Goal: Task Accomplishment & Management: Manage account settings

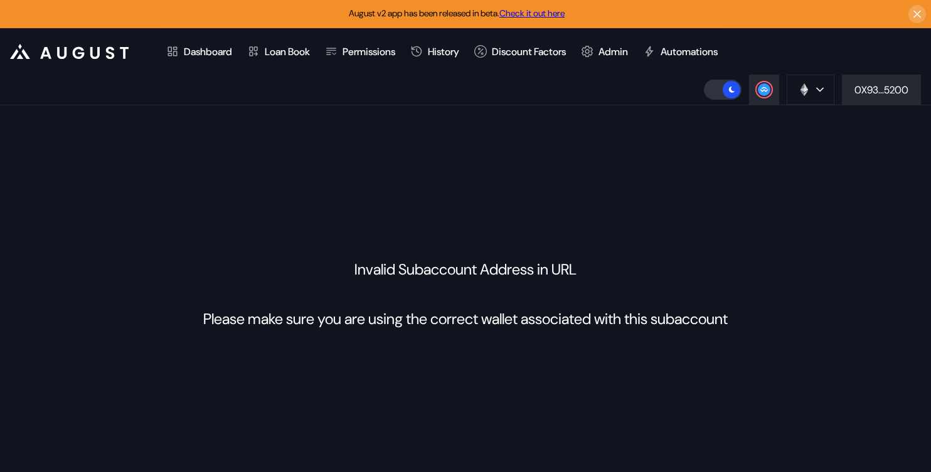
scroll to position [11, 0]
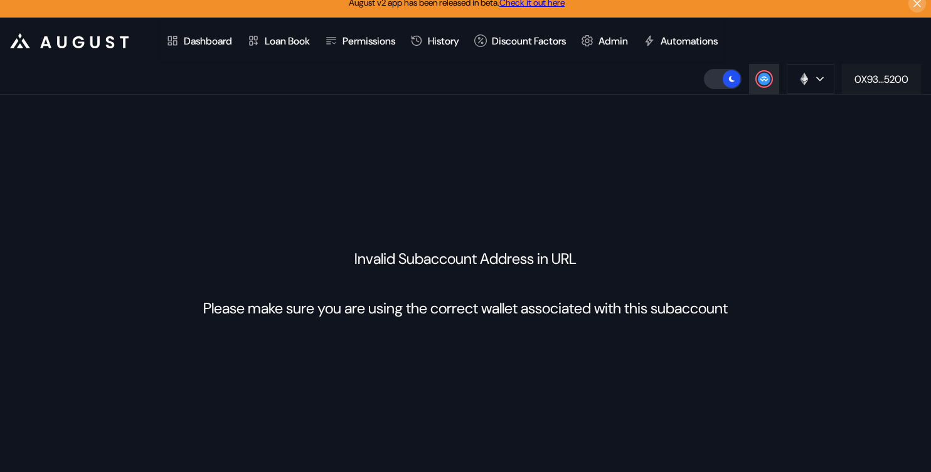
click at [859, 75] on div "0X93...5200" at bounding box center [882, 79] width 54 height 13
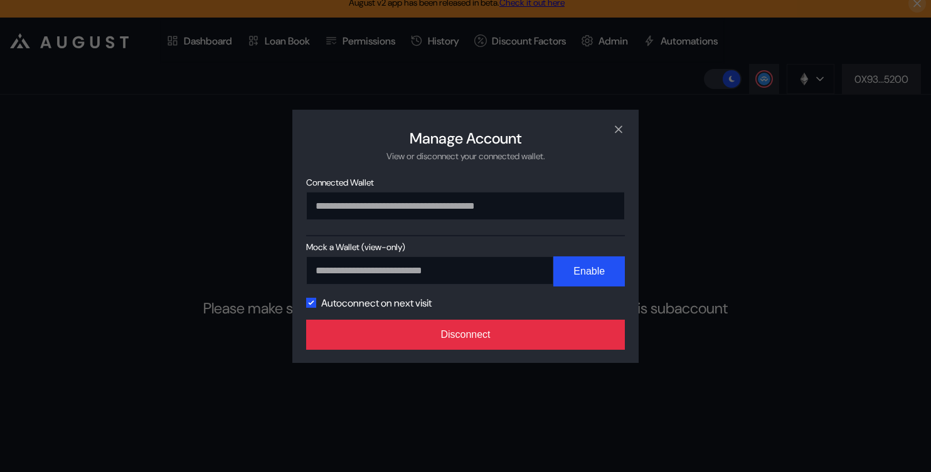
click at [504, 344] on button "Disconnect" at bounding box center [465, 335] width 319 height 30
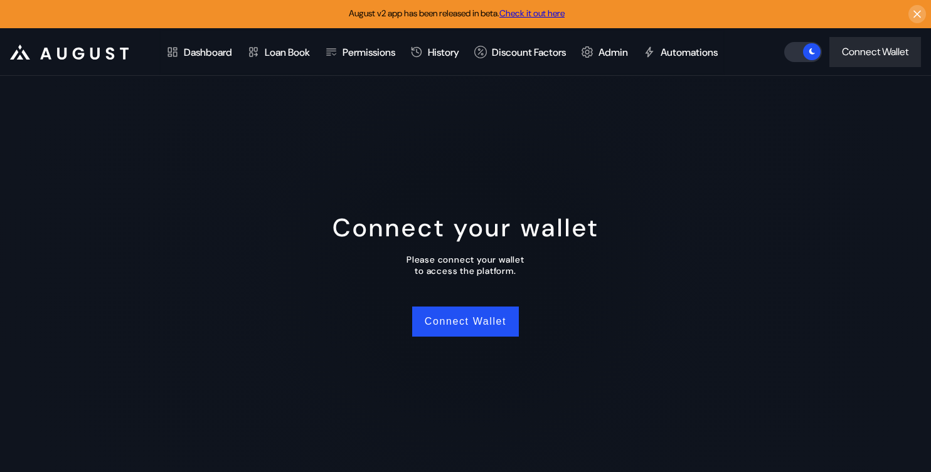
scroll to position [0, 0]
click at [467, 323] on button "Connect Wallet" at bounding box center [465, 322] width 107 height 30
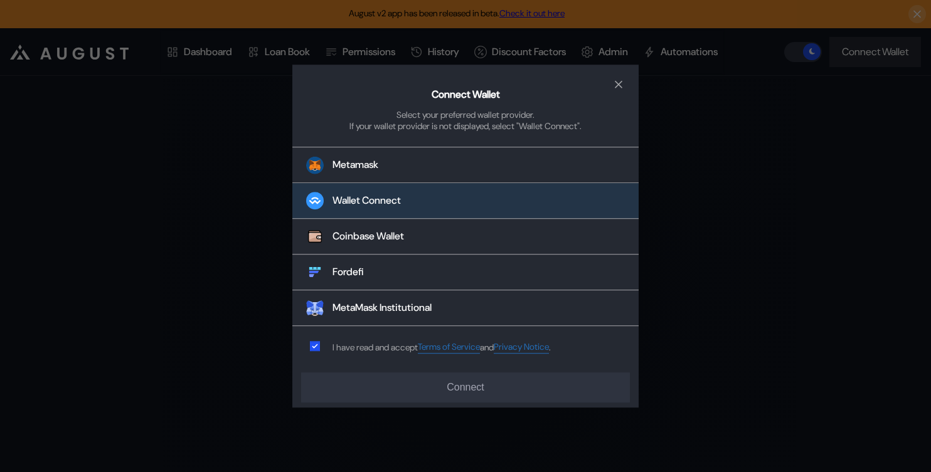
click at [392, 200] on div "Wallet Connect" at bounding box center [367, 201] width 68 height 13
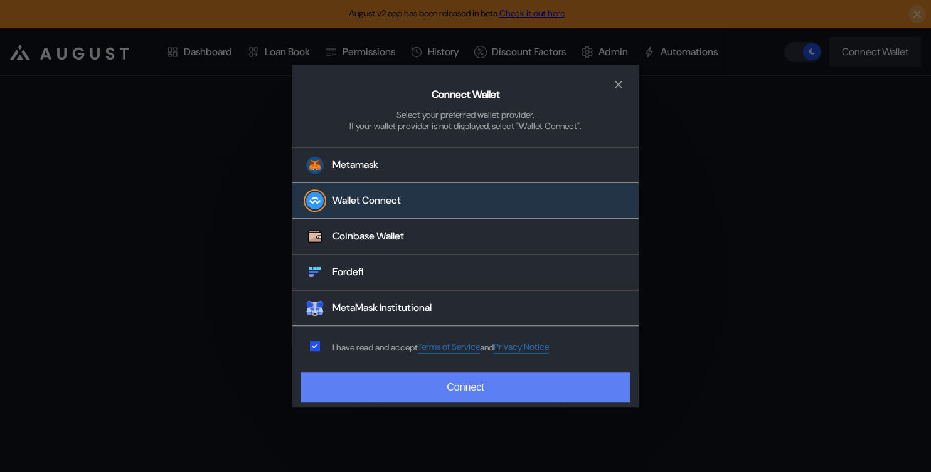
click at [415, 395] on button "Connect" at bounding box center [465, 388] width 329 height 30
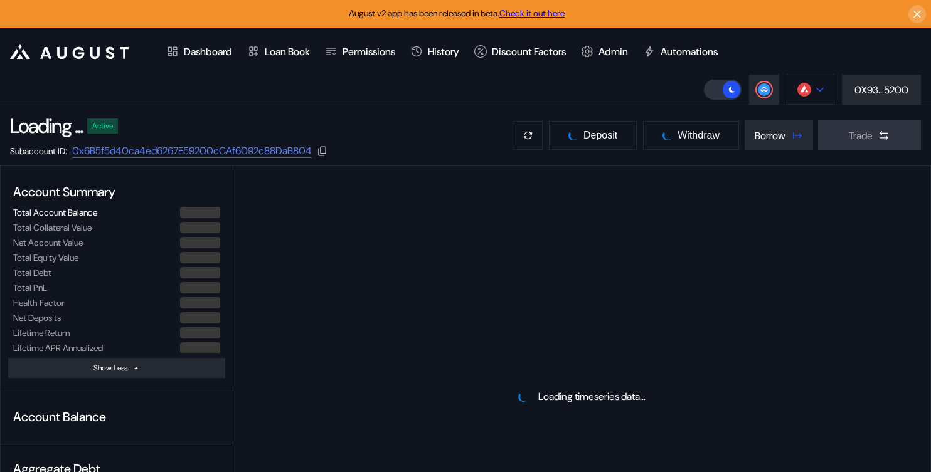
click at [805, 90] on img at bounding box center [805, 90] width 14 height 14
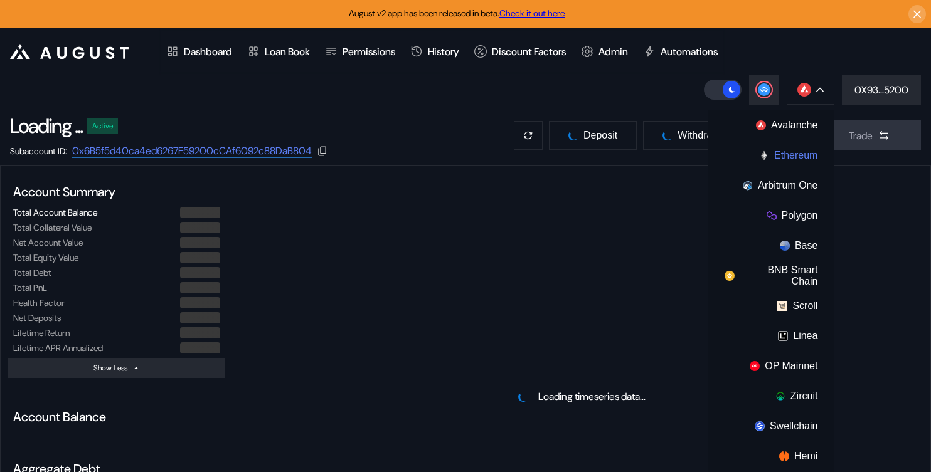
click at [776, 153] on button "Ethereum" at bounding box center [770, 156] width 125 height 30
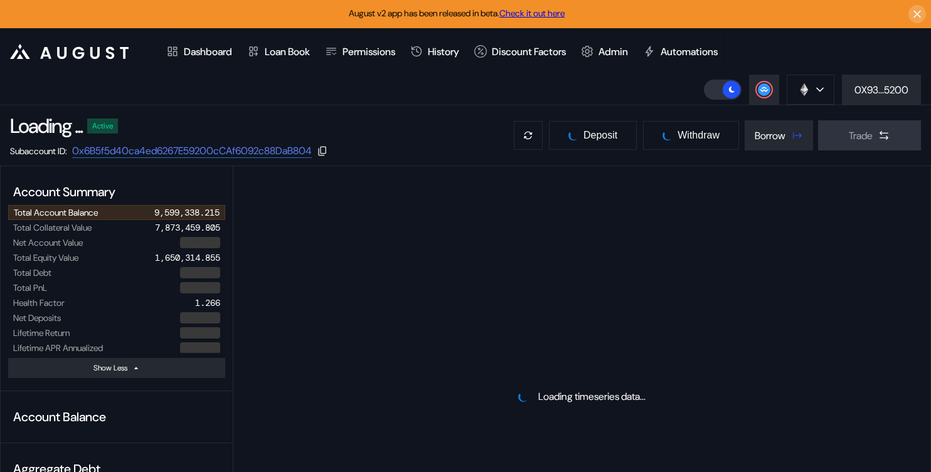
select select "*"
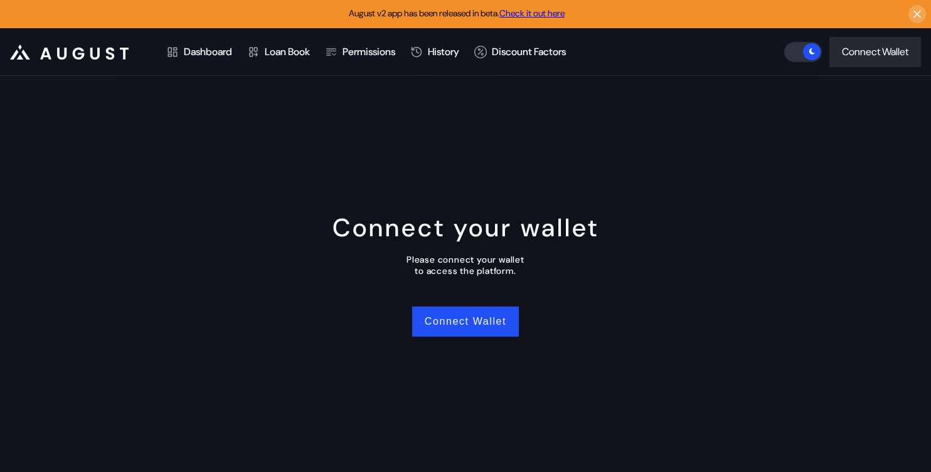
click at [634, 287] on div "Connect your wallet Please connect your wallet to access the platform. Connect …" at bounding box center [465, 274] width 931 height 397
click at [456, 329] on button "Connect Wallet" at bounding box center [465, 322] width 107 height 30
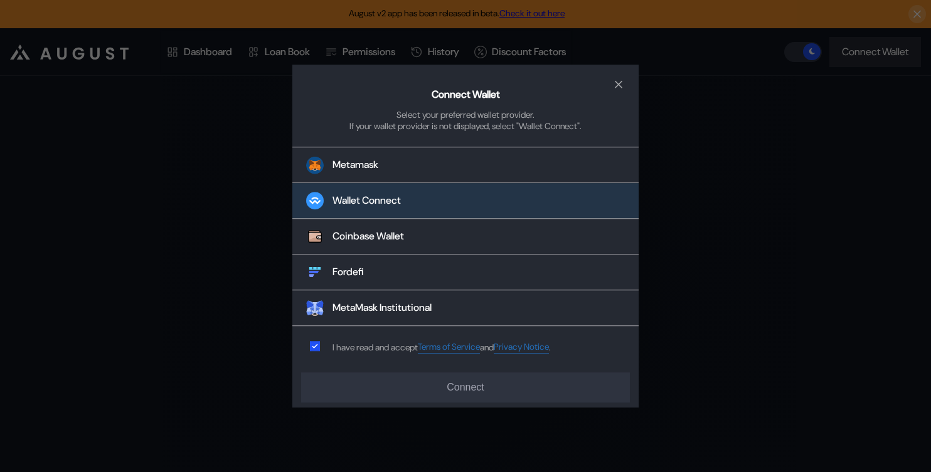
click at [417, 205] on button "Wallet Connect" at bounding box center [465, 202] width 346 height 36
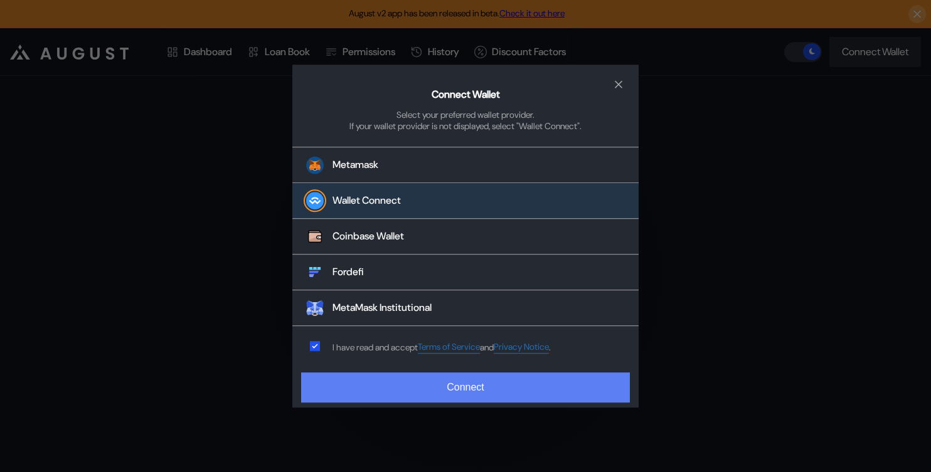
click at [411, 389] on button "Connect" at bounding box center [465, 388] width 329 height 30
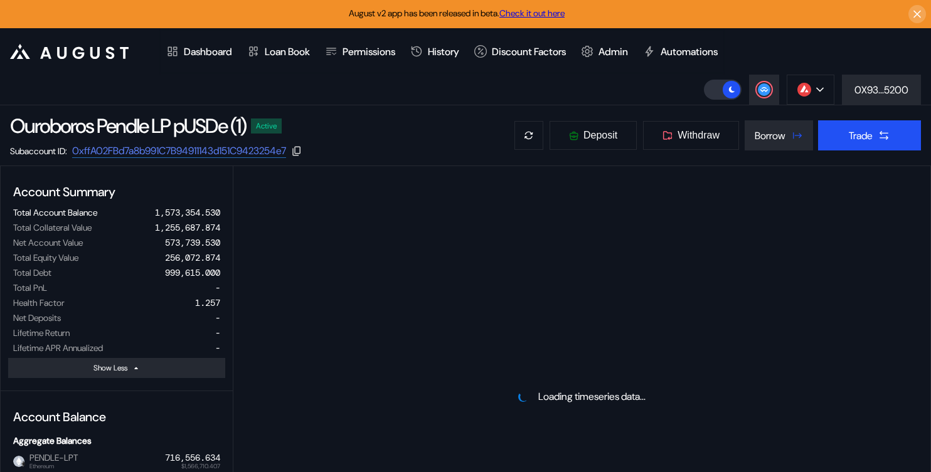
select select "*"
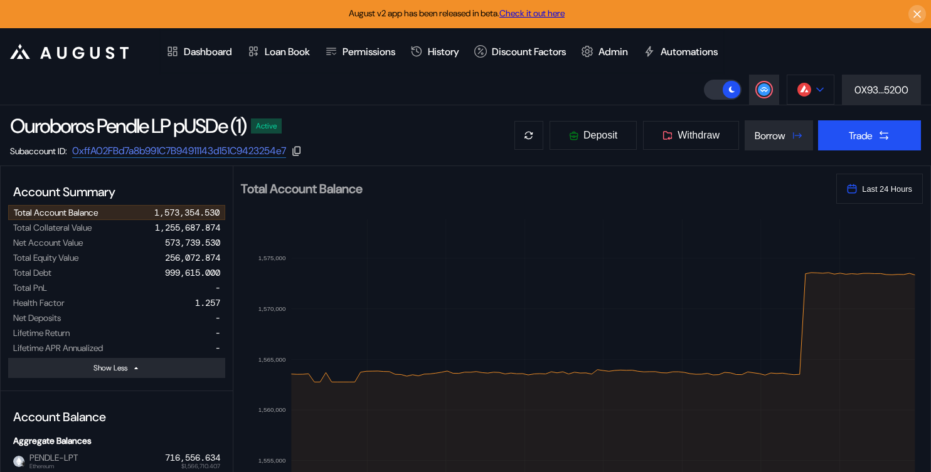
click at [807, 92] on img at bounding box center [805, 90] width 14 height 14
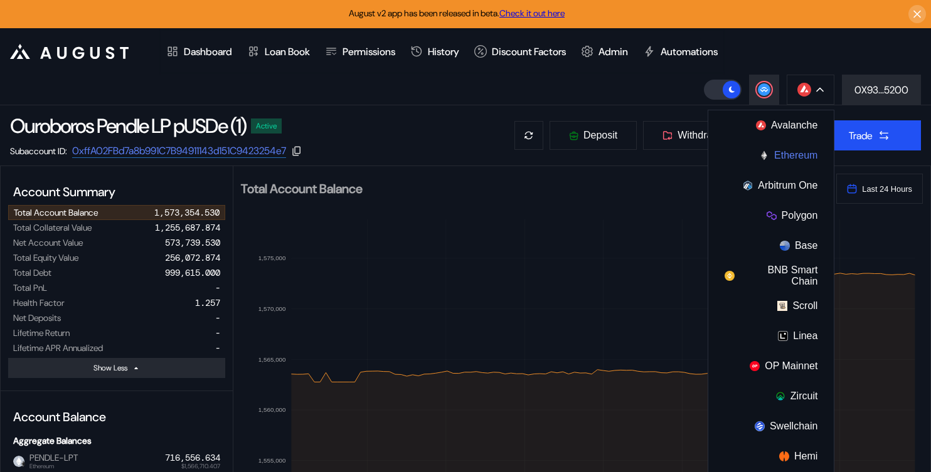
click at [790, 149] on button "Ethereum" at bounding box center [770, 156] width 125 height 30
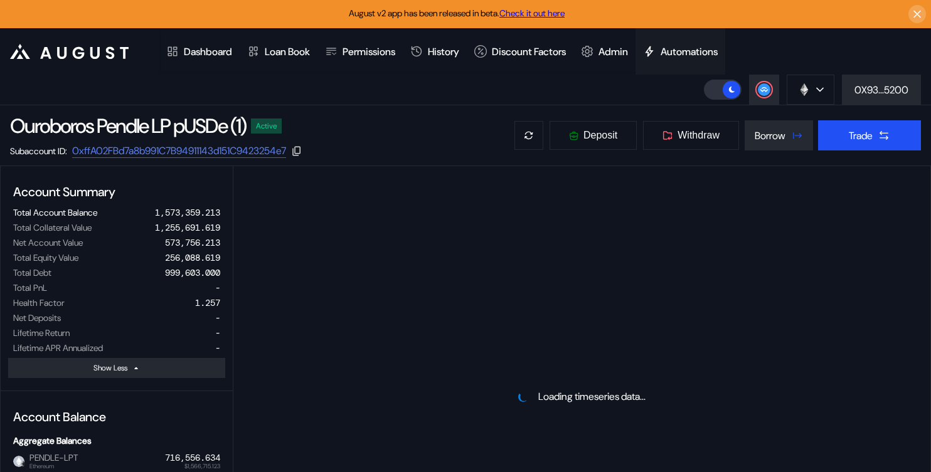
select select "*"
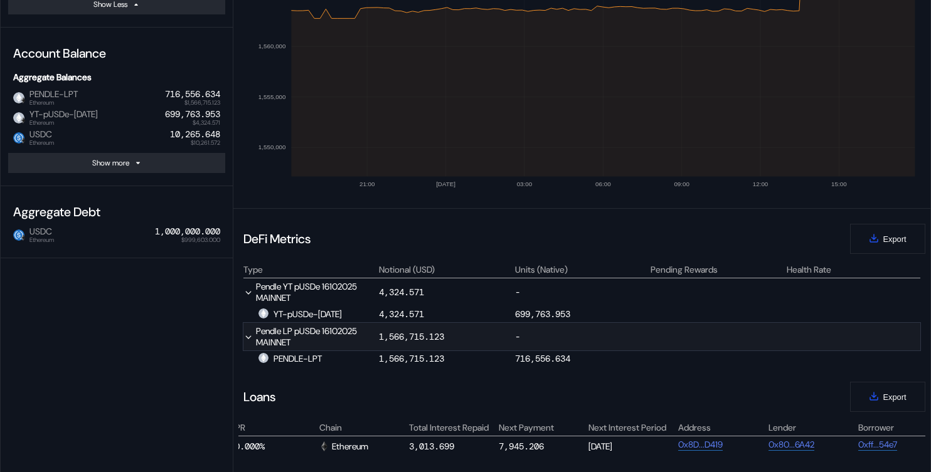
scroll to position [152, 0]
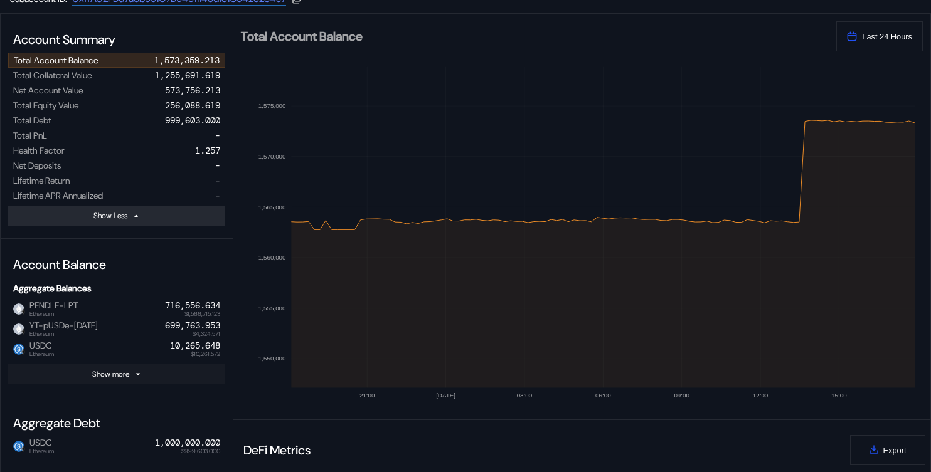
click at [147, 378] on button "Show more" at bounding box center [116, 375] width 217 height 20
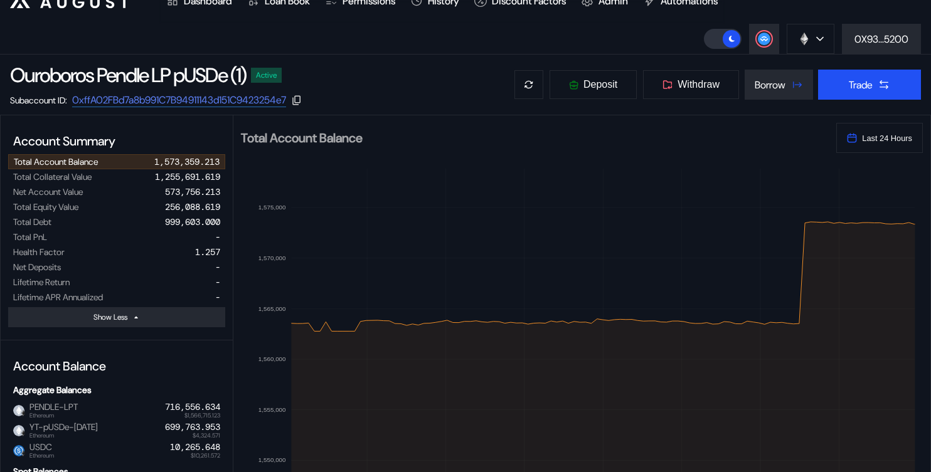
scroll to position [16, 0]
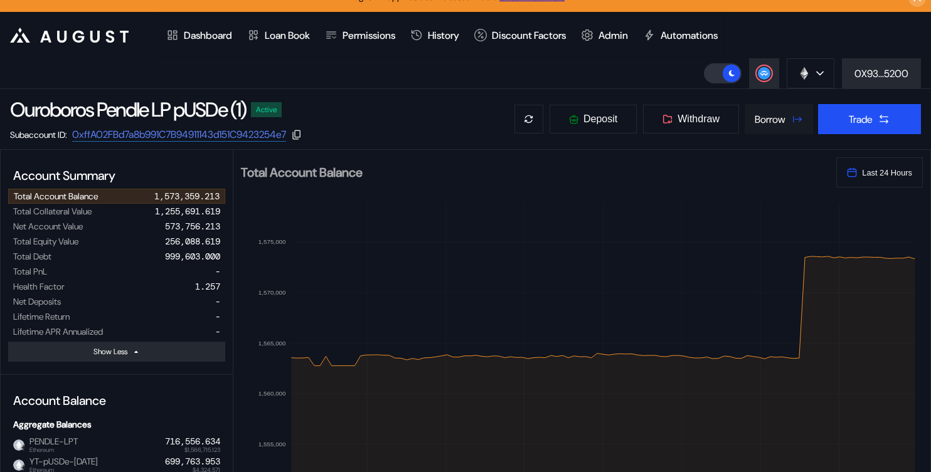
click at [755, 122] on div "Borrow" at bounding box center [770, 119] width 31 height 13
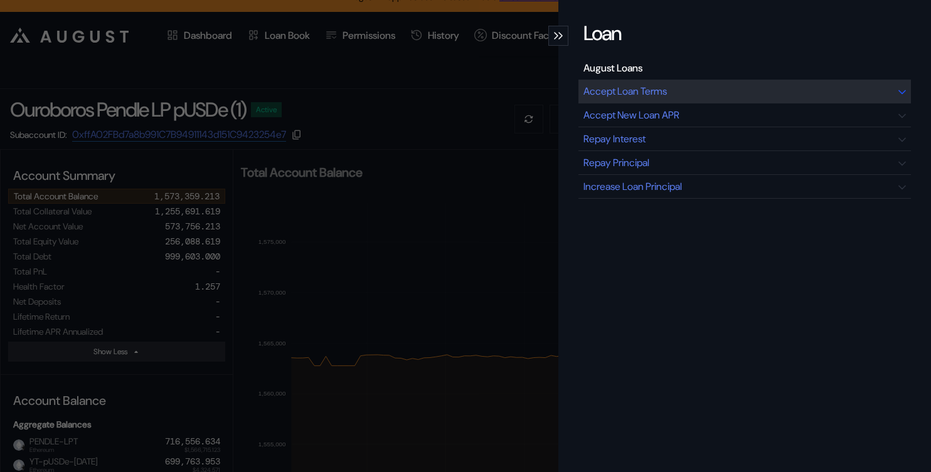
click at [640, 100] on div "Accept Loan Terms" at bounding box center [745, 92] width 333 height 24
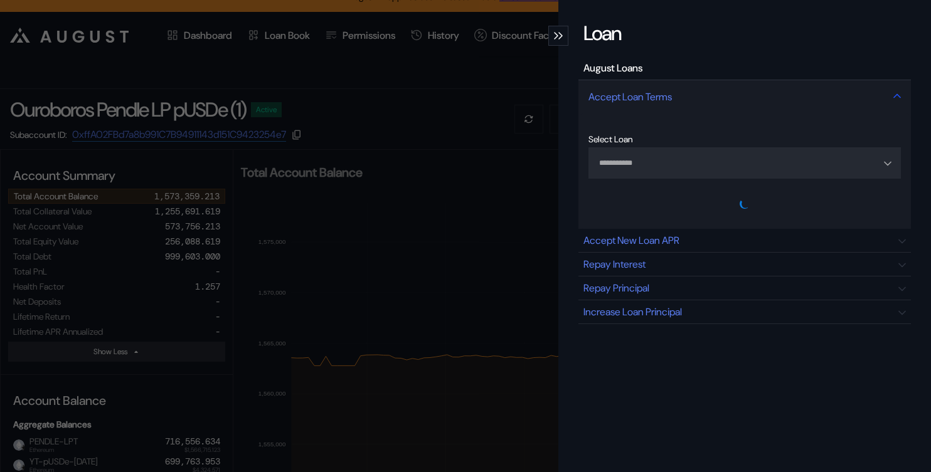
click at [640, 100] on div "Accept Loan Terms" at bounding box center [630, 96] width 83 height 13
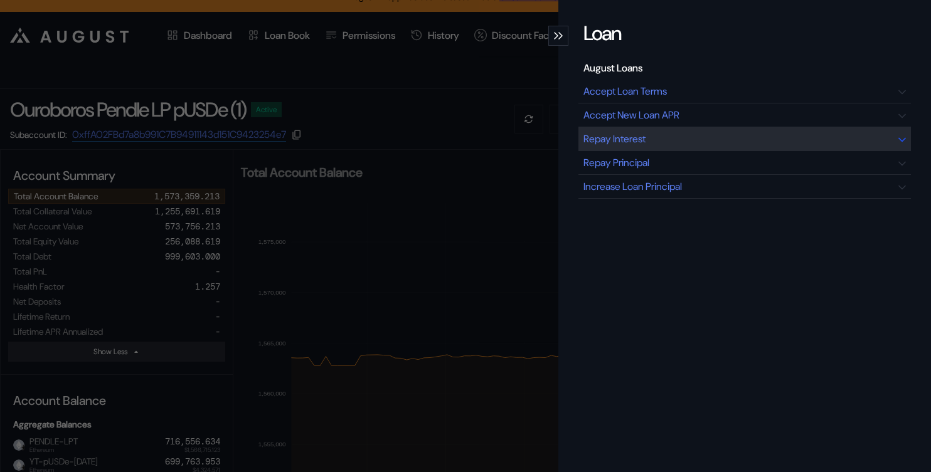
click at [640, 146] on div "Repay Interest" at bounding box center [745, 139] width 333 height 24
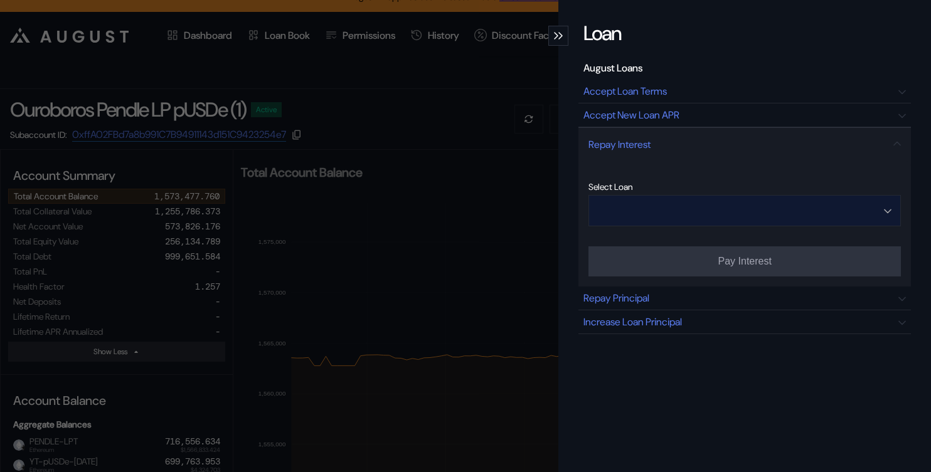
click at [639, 203] on input "Open menu" at bounding box center [738, 211] width 280 height 30
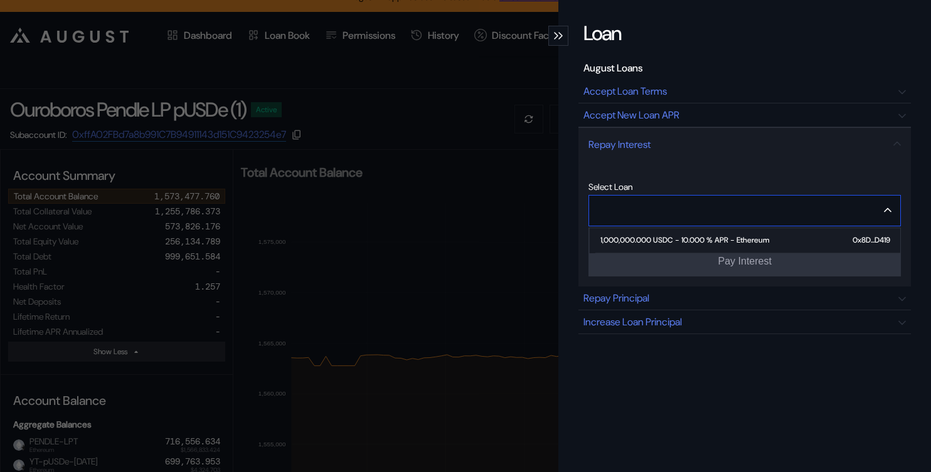
click at [643, 243] on div "1,000,000.000 USDC - 10.000 % APR - Ethereum" at bounding box center [684, 240] width 169 height 9
type input "**********"
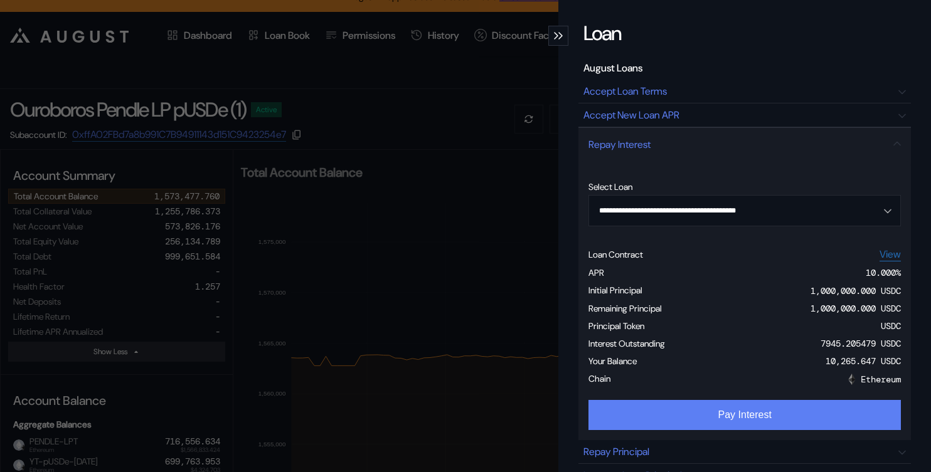
click at [634, 403] on button "Pay Interest" at bounding box center [745, 415] width 312 height 30
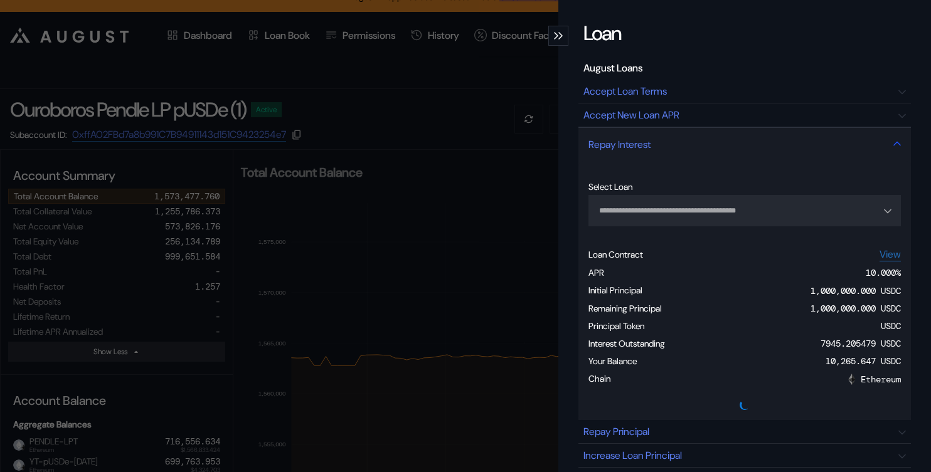
click at [701, 146] on div "Repay Interest" at bounding box center [745, 144] width 333 height 34
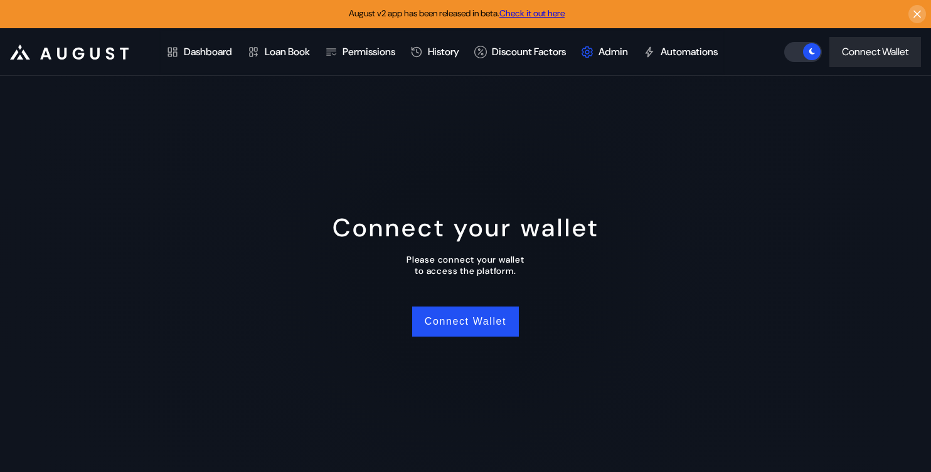
click at [594, 50] on icon at bounding box center [587, 52] width 13 height 13
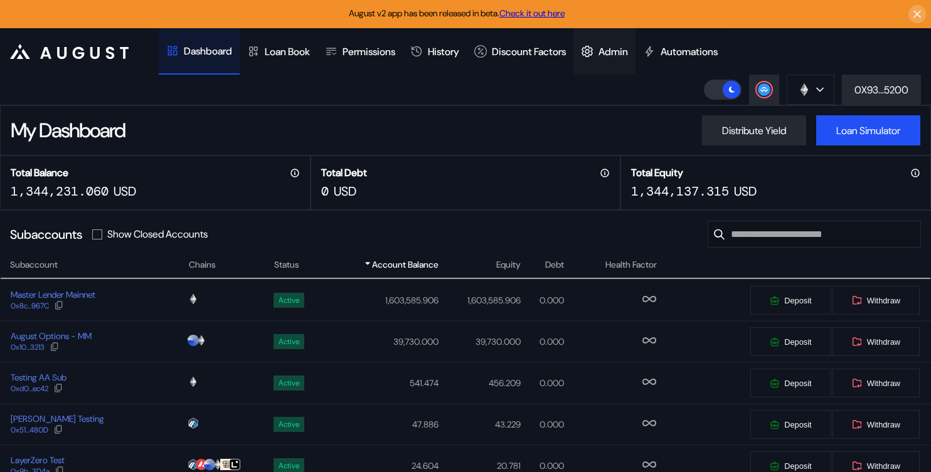
click at [628, 53] on div "Admin" at bounding box center [613, 51] width 29 height 13
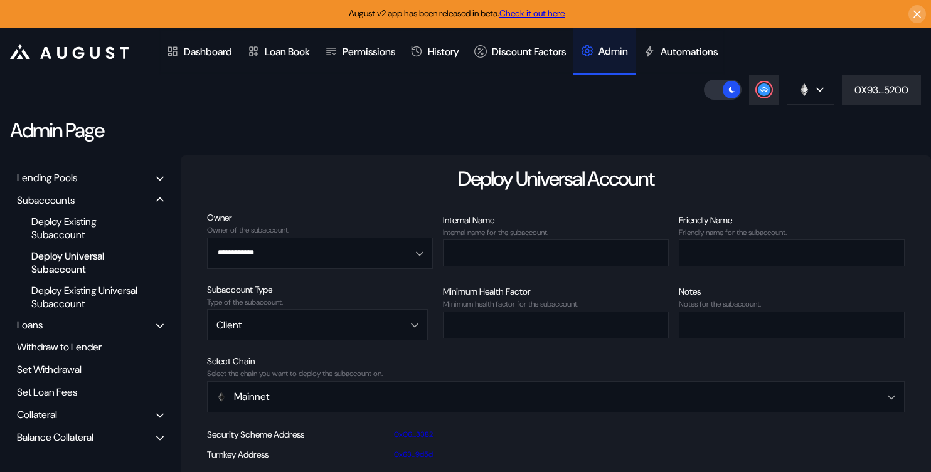
click at [77, 178] on div "Lending Pools" at bounding box center [47, 177] width 60 height 13
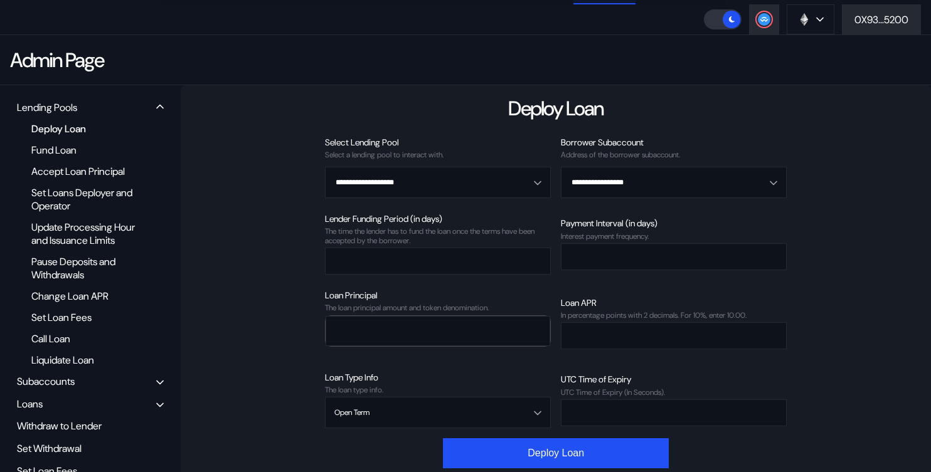
scroll to position [63, 0]
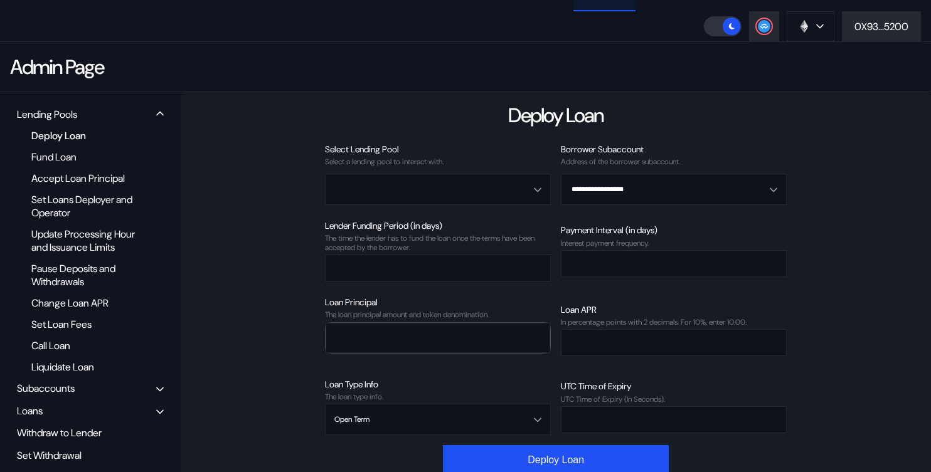
click at [469, 187] on input "Open menu" at bounding box center [430, 189] width 193 height 30
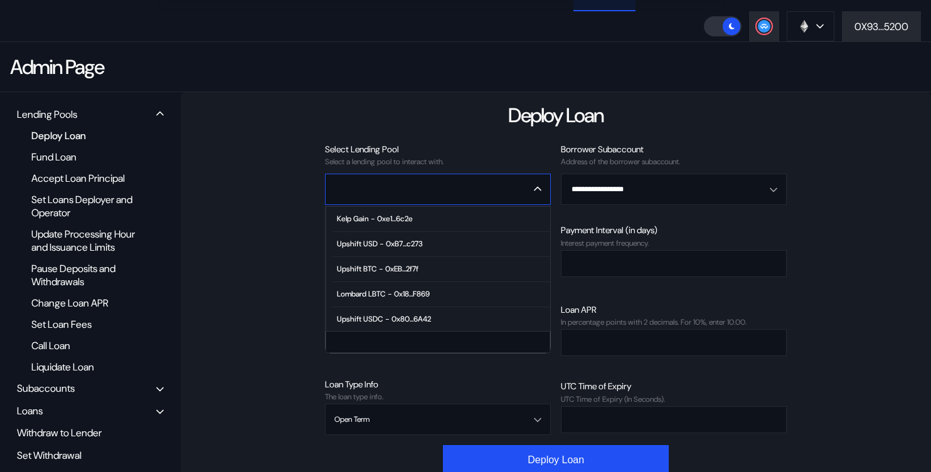
type input "**********"
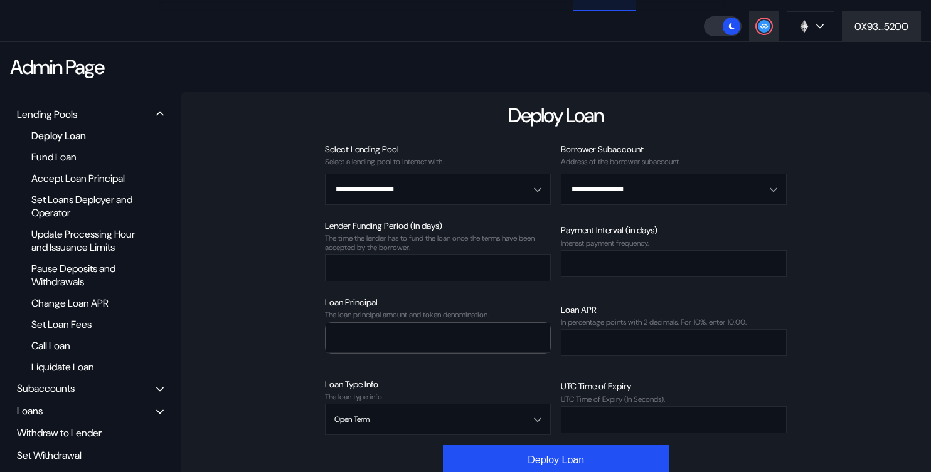
click at [448, 144] on div "Select Lending Pool" at bounding box center [438, 149] width 226 height 11
click at [500, 100] on div "**********" at bounding box center [556, 319] width 750 height 454
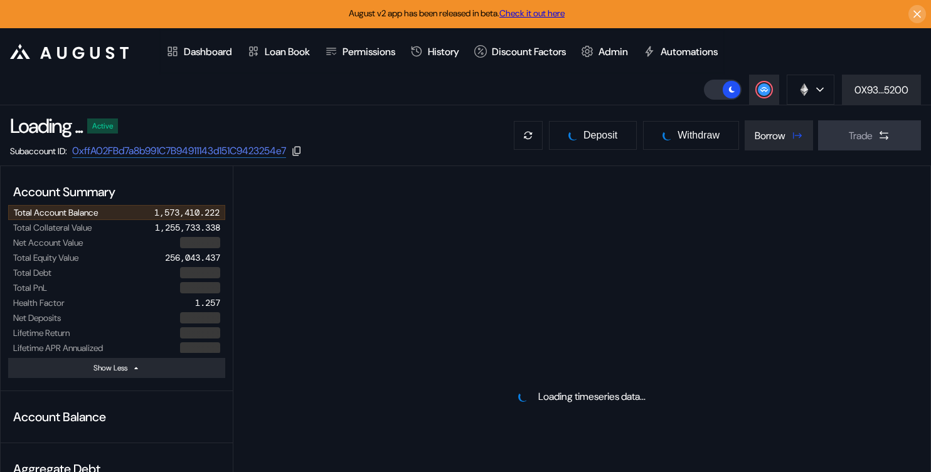
select select "*"
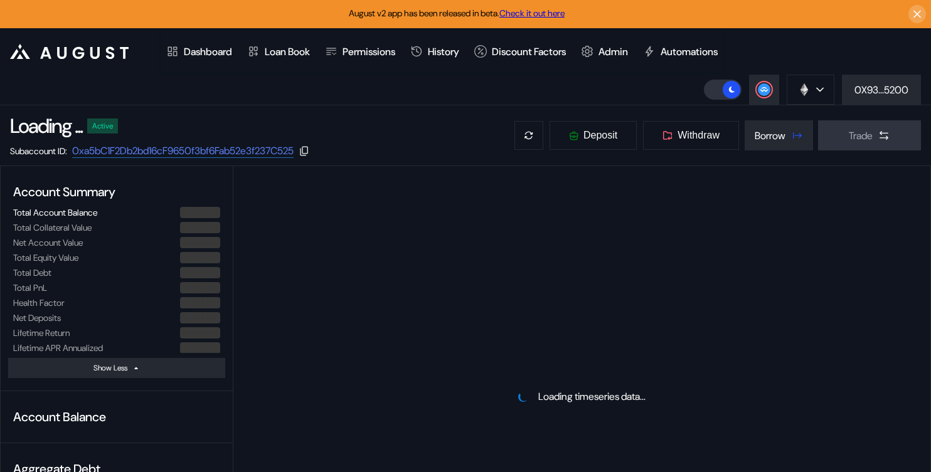
select select "*"
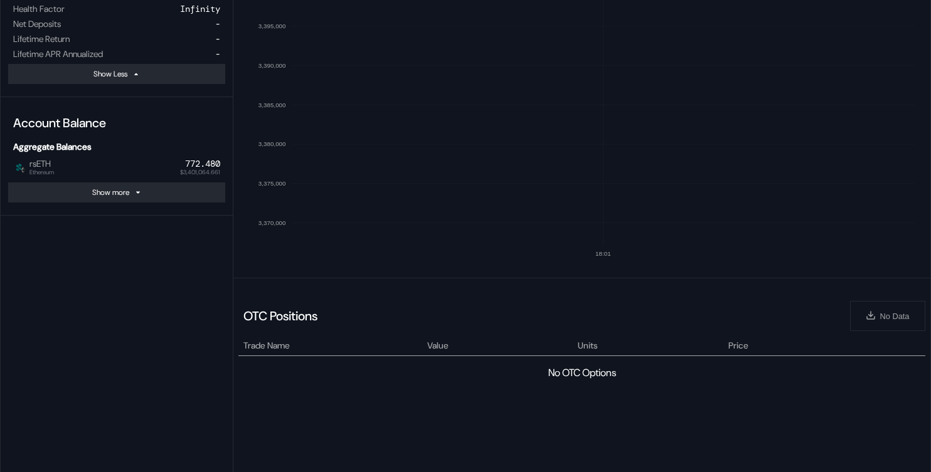
scroll to position [237, 0]
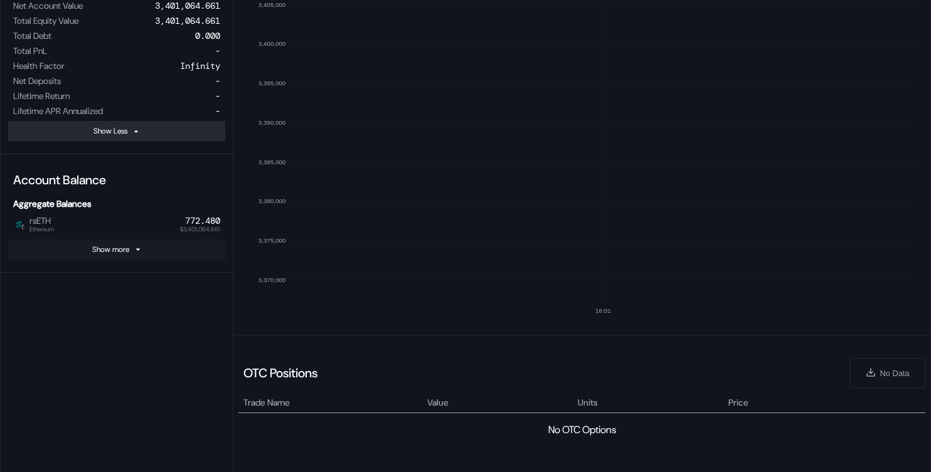
click at [206, 244] on button "Show more" at bounding box center [116, 250] width 217 height 20
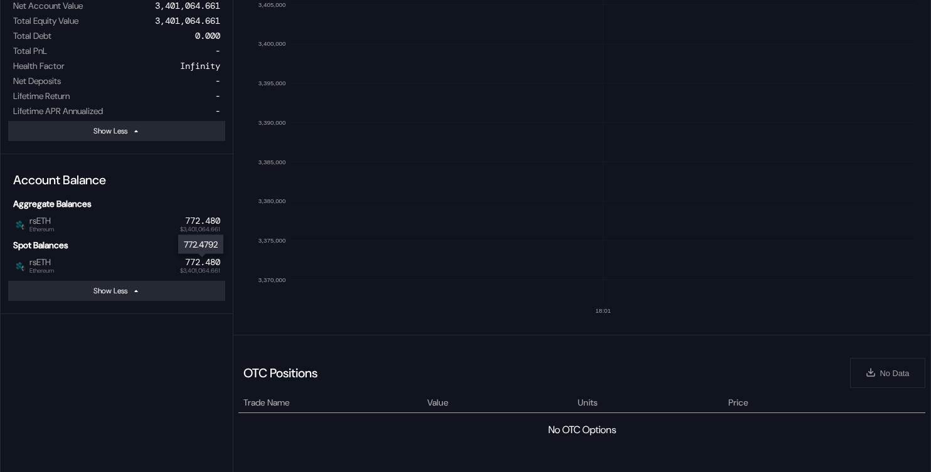
click at [197, 265] on div "772.480" at bounding box center [202, 262] width 35 height 11
copy div "772.480"
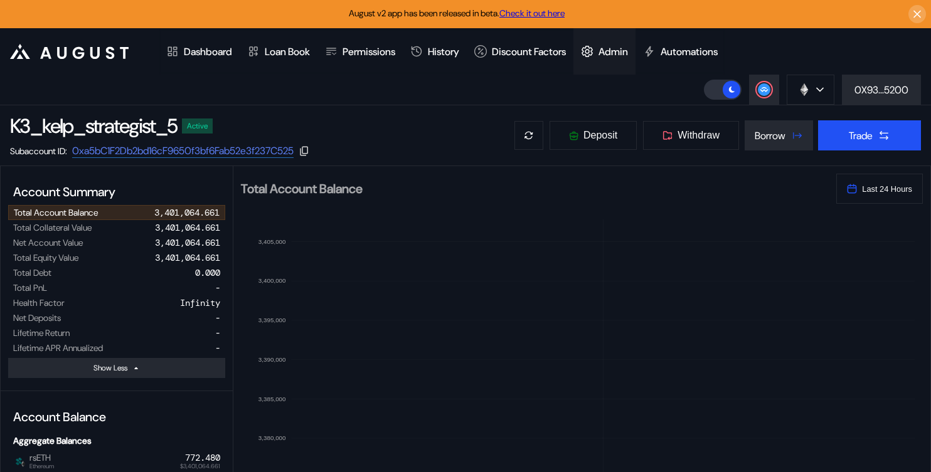
click at [628, 46] on div "Admin" at bounding box center [613, 51] width 29 height 13
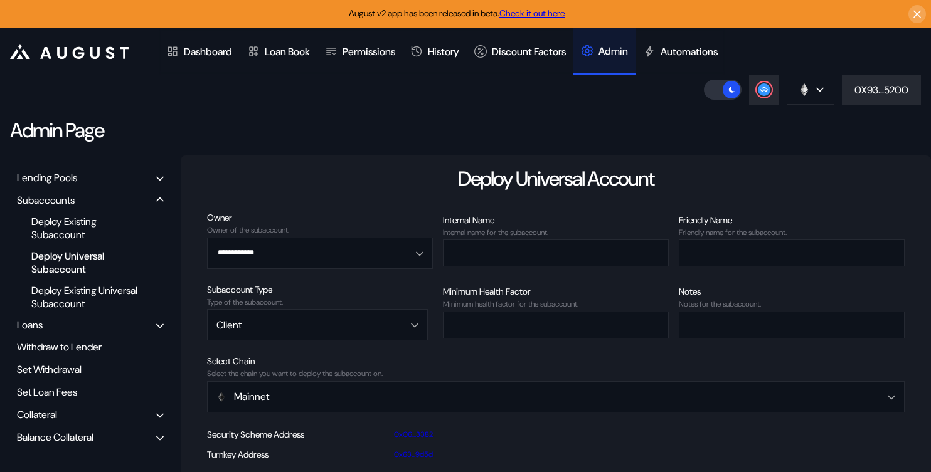
click at [38, 439] on div "Balance Collateral" at bounding box center [55, 437] width 77 height 13
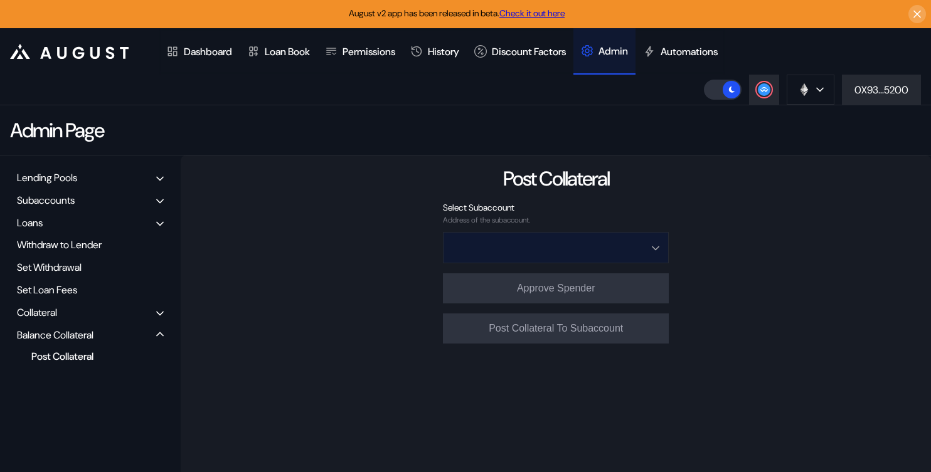
click at [535, 252] on input "Open menu" at bounding box center [548, 248] width 193 height 30
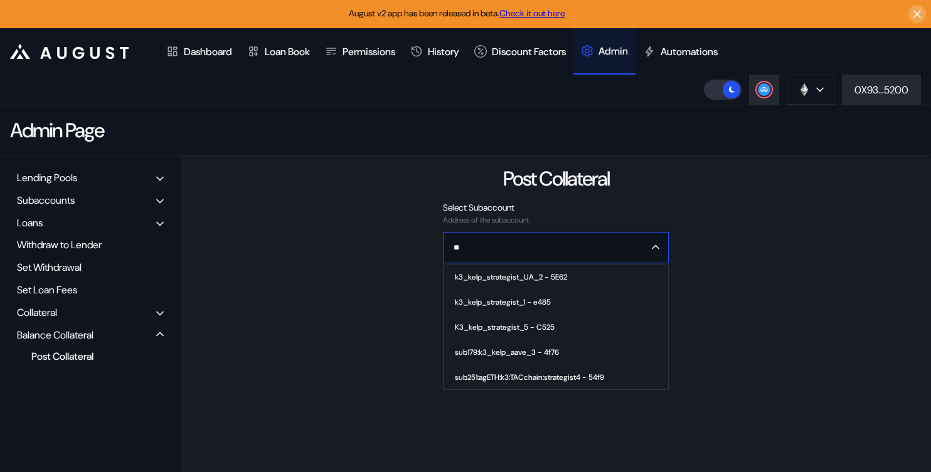
click at [560, 328] on span "K3_kelp_strategist_5 - C525" at bounding box center [559, 328] width 218 height 25
type input "**********"
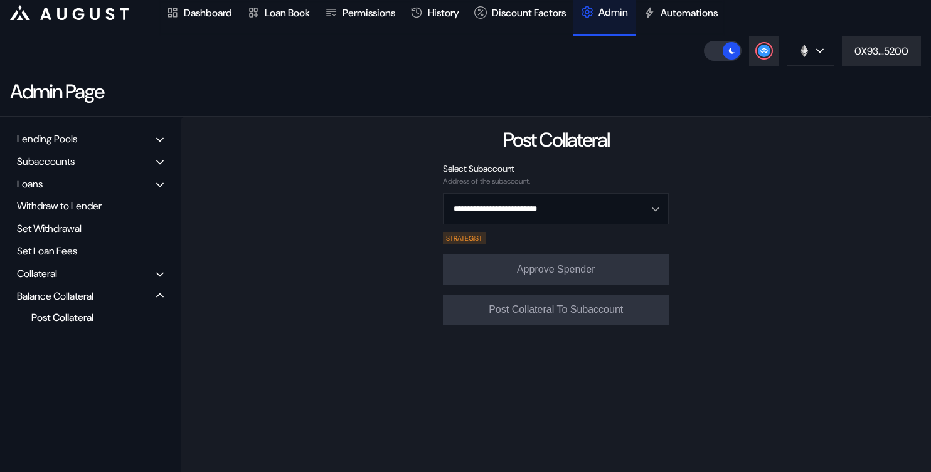
scroll to position [42, 0]
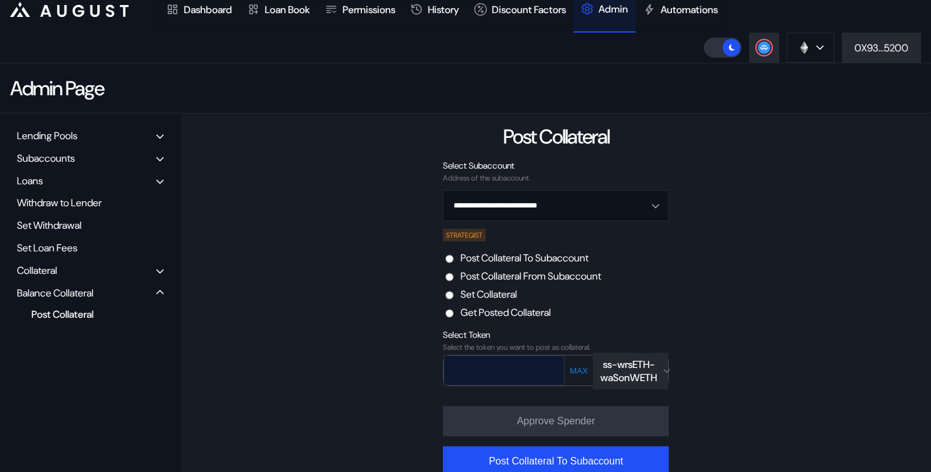
click at [531, 363] on input "text" at bounding box center [495, 371] width 102 height 26
paste input "*******"
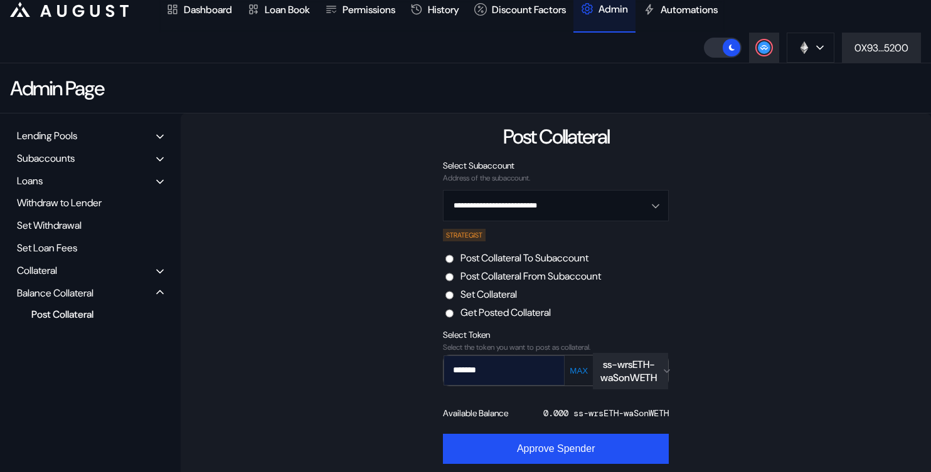
click at [503, 366] on input "*******" at bounding box center [495, 371] width 102 height 26
type input "***"
click at [525, 280] on label "Post Collateral From Subaccount" at bounding box center [531, 276] width 141 height 13
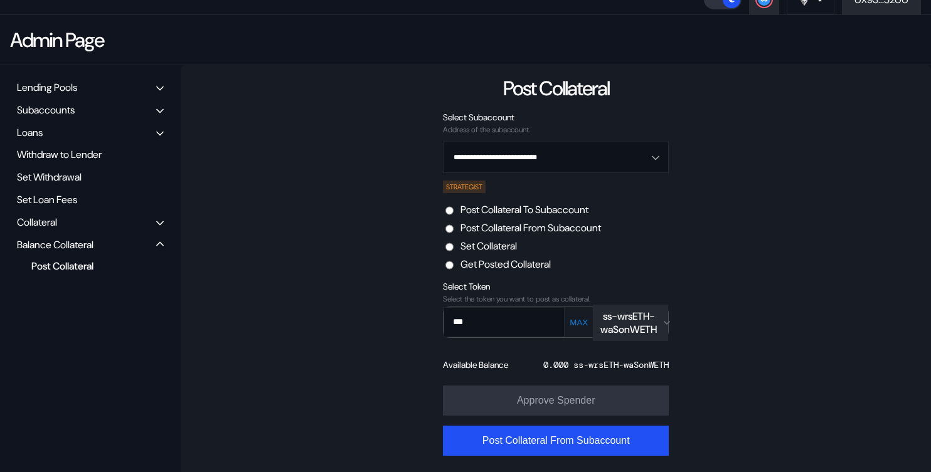
scroll to position [94, 0]
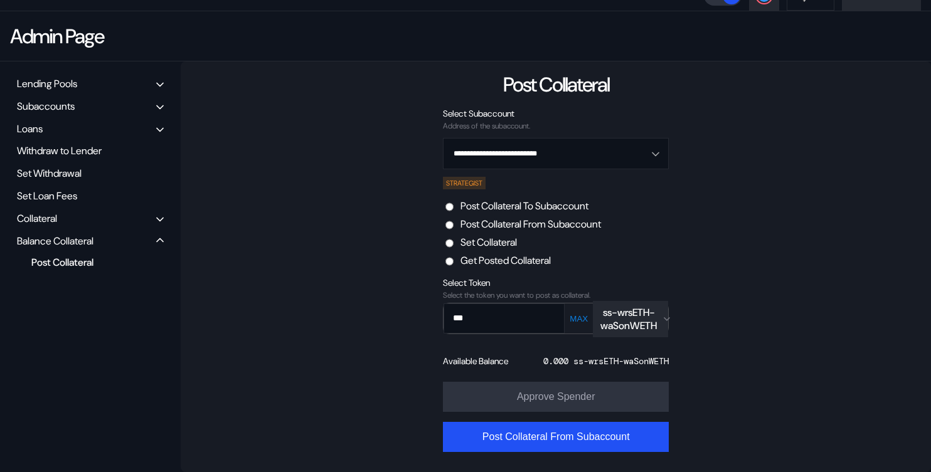
click at [623, 315] on div "ss-wrsETH-waSonWETH" at bounding box center [628, 319] width 56 height 26
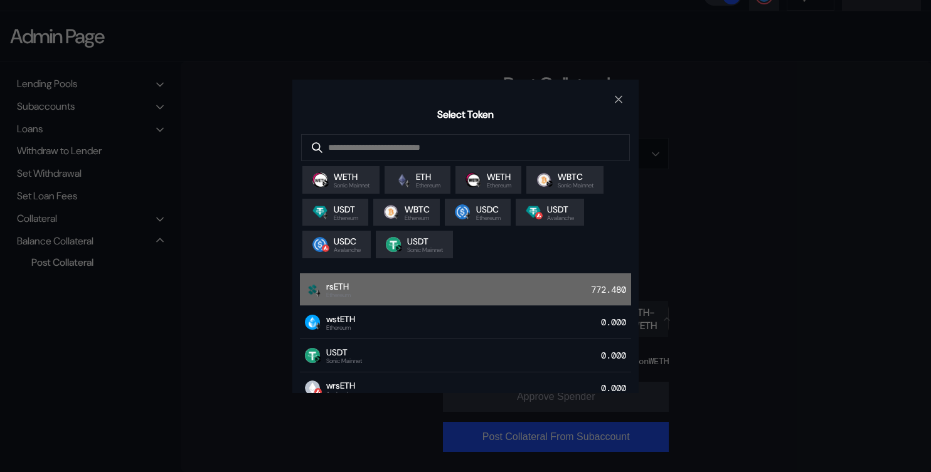
click at [481, 297] on div "rsETH Ethereum 772.480" at bounding box center [465, 290] width 331 height 33
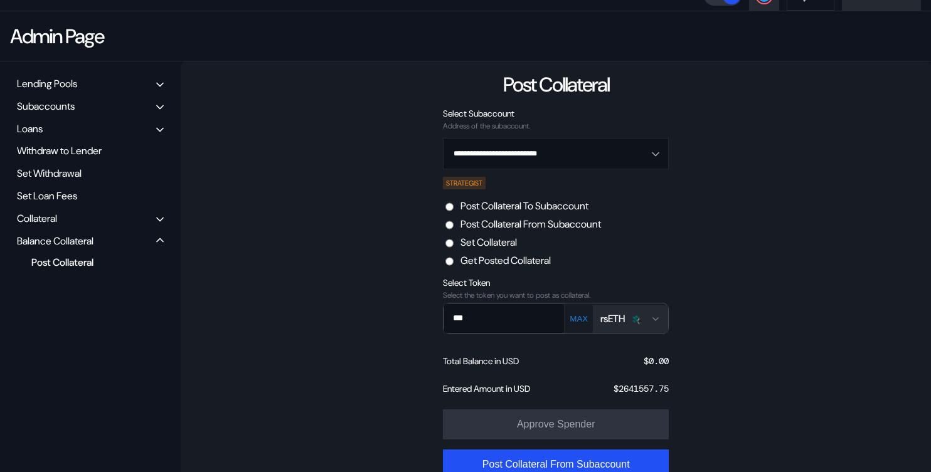
scroll to position [122, 0]
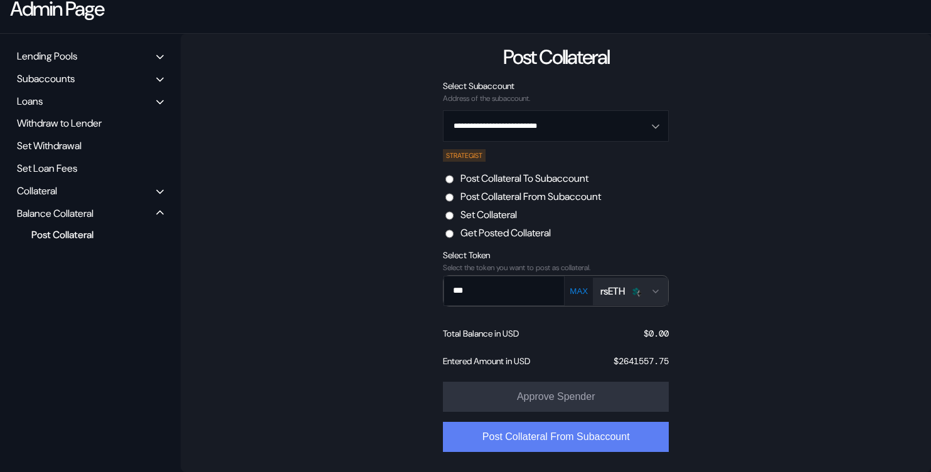
click at [583, 439] on button "Post Collateral From Subaccount" at bounding box center [556, 437] width 226 height 30
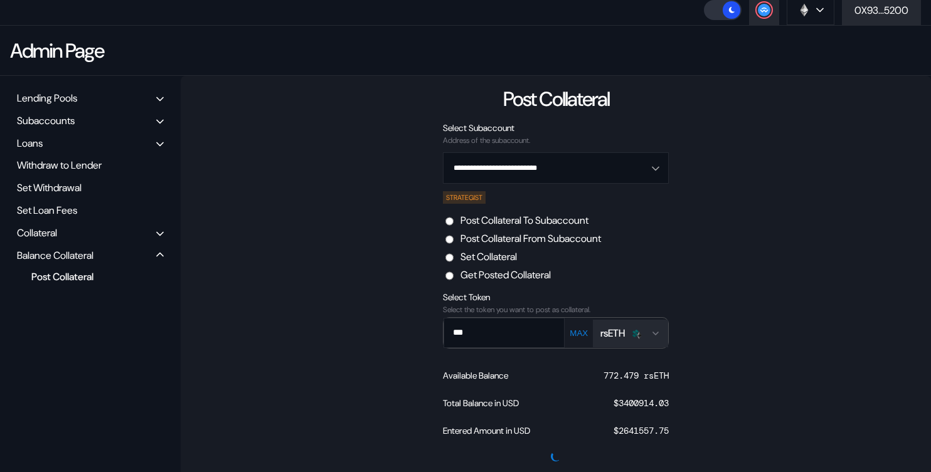
scroll to position [90, 0]
